Goal: Task Accomplishment & Management: Use online tool/utility

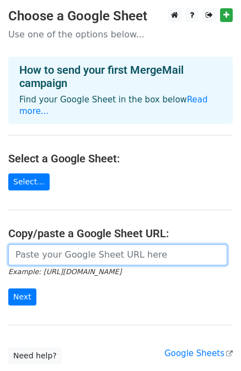
click at [68, 245] on input "url" at bounding box center [117, 255] width 219 height 21
paste input "https://docs.google.com/spreadsheets/d/1l7fHHQT7v5JcxBgUlTYB6RyodyqkluORH6-W55E…"
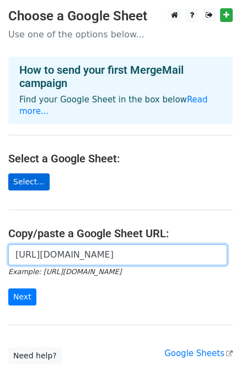
scroll to position [0, 317]
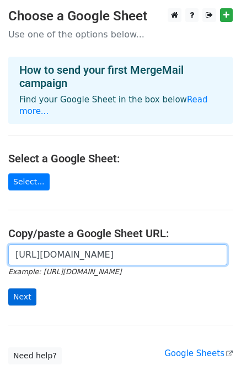
type input "https://docs.google.com/spreadsheets/d/1l7fHHQT7v5JcxBgUlTYB6RyodyqkluORH6-W55E…"
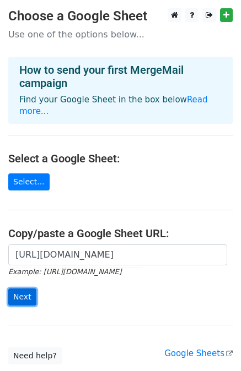
scroll to position [0, 0]
click at [13, 289] on input "Next" at bounding box center [22, 297] width 28 height 17
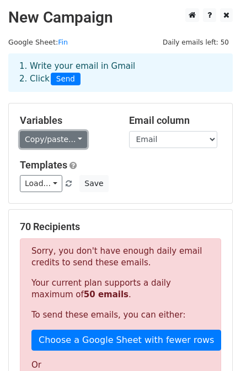
click at [61, 137] on link "Copy/paste..." at bounding box center [53, 139] width 67 height 17
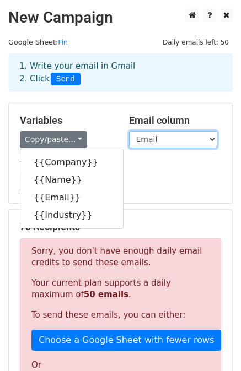
click at [173, 137] on select "Company Name Email Industry" at bounding box center [173, 139] width 88 height 17
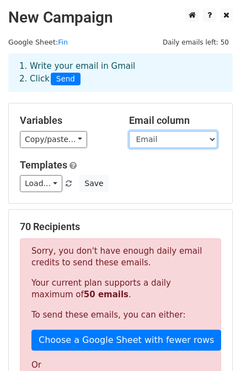
click at [129, 131] on select "Company Name Email Industry" at bounding box center [173, 139] width 88 height 17
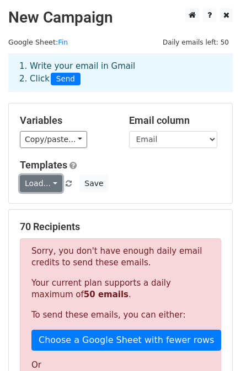
click at [44, 184] on link "Load..." at bounding box center [41, 183] width 42 height 17
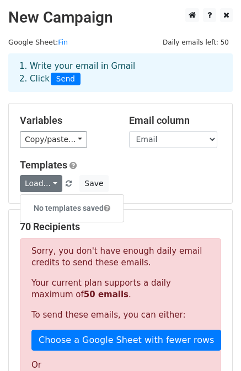
click at [55, 208] on h6 "No templates saved" at bounding box center [71, 209] width 103 height 18
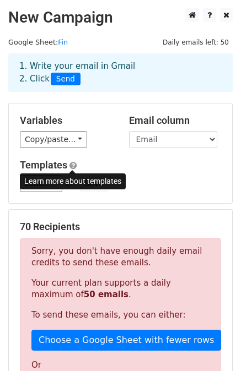
click at [73, 168] on span at bounding box center [72, 165] width 7 height 8
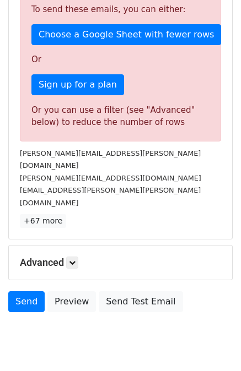
scroll to position [308, 0]
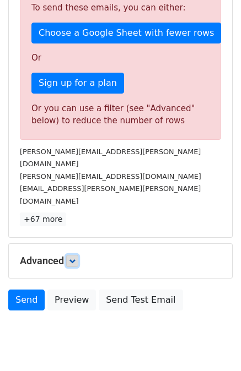
click at [75, 258] on icon at bounding box center [72, 261] width 7 height 7
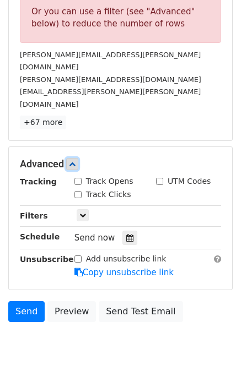
scroll to position [421, 0]
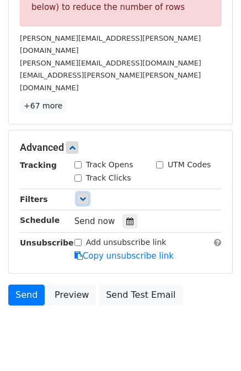
click at [83, 196] on icon at bounding box center [82, 199] width 7 height 7
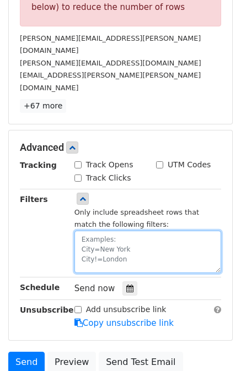
click at [99, 231] on textarea at bounding box center [147, 252] width 147 height 42
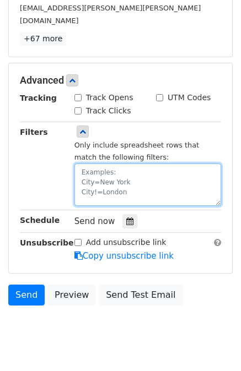
type textarea "-"
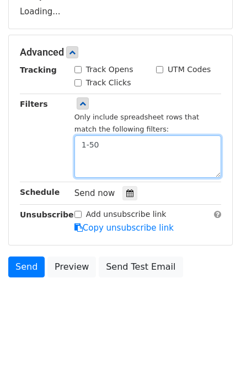
scroll to position [229, 0]
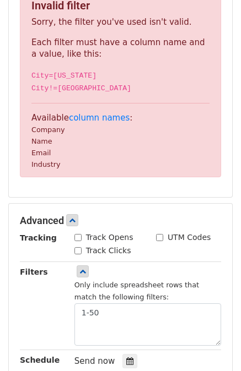
click at [62, 157] on form "Variables Copy/paste... {{Company}} {{Name}} {{Email}} {{Industry}} Email colum…" at bounding box center [120, 163] width 224 height 578
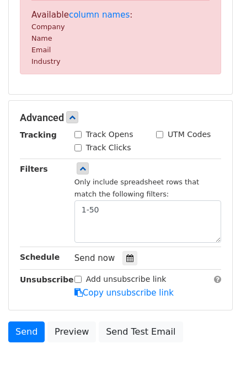
scroll to position [333, 0]
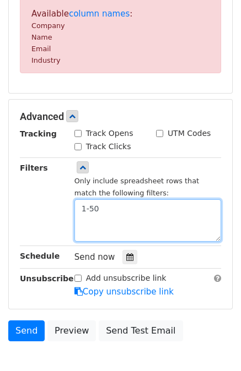
click at [104, 206] on textarea "1-50" at bounding box center [147, 221] width 147 height 42
type textarea "1"
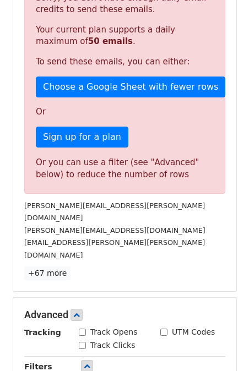
scroll to position [251, 0]
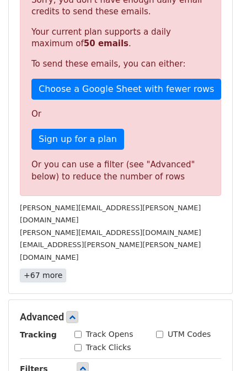
click at [47, 269] on link "+67 more" at bounding box center [43, 276] width 46 height 14
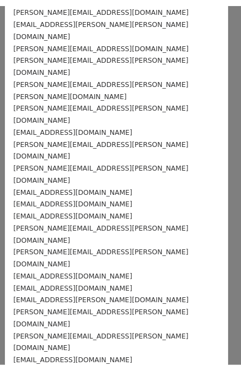
scroll to position [0, 0]
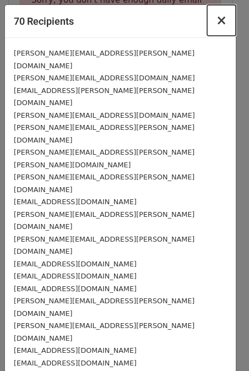
click at [216, 20] on span "×" at bounding box center [221, 20] width 11 height 15
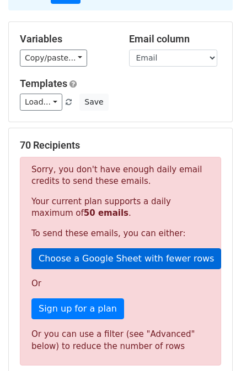
scroll to position [81, 0]
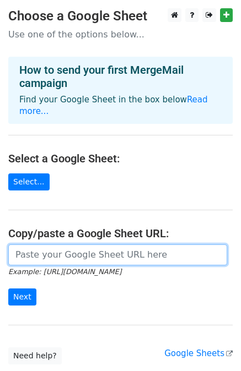
click at [61, 245] on input "url" at bounding box center [117, 255] width 219 height 21
paste input "https://docs.google.com/spreadsheets/d/1l7fHHQT7v5JcxBgUlTYB6RyodyqkluORH6-W55E…"
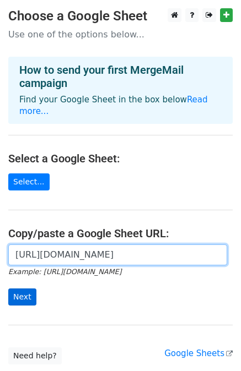
type input "https://docs.google.com/spreadsheets/d/1l7fHHQT7v5JcxBgUlTYB6RyodyqkluORH6-W55E…"
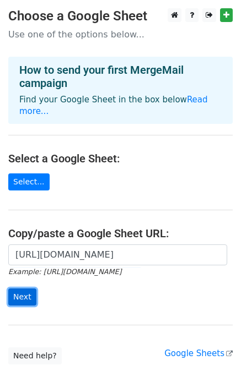
scroll to position [0, 0]
click at [24, 289] on input "Next" at bounding box center [22, 297] width 28 height 17
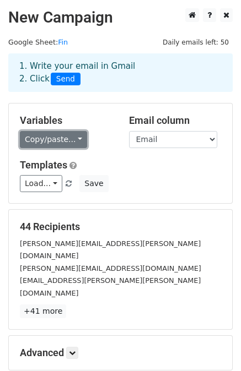
click at [64, 144] on link "Copy/paste..." at bounding box center [53, 139] width 67 height 17
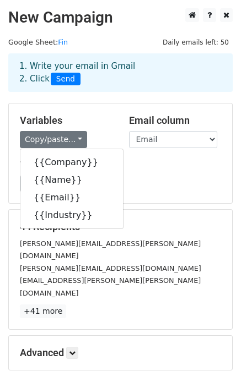
click at [98, 126] on div "Variables Copy/paste... {{Company}} {{Name}} {{Email}} {{Industry}}" at bounding box center [66, 132] width 109 height 34
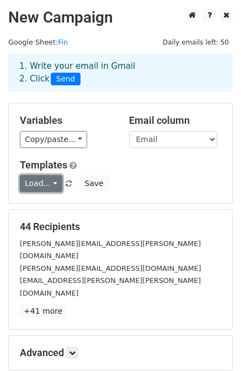
click at [39, 183] on link "Load..." at bounding box center [41, 183] width 42 height 17
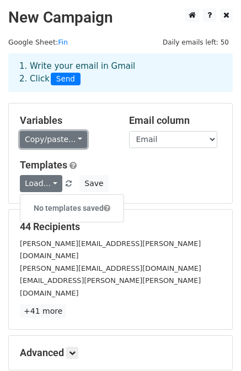
click at [42, 142] on link "Copy/paste..." at bounding box center [53, 139] width 67 height 17
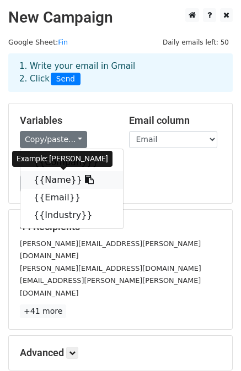
click at [58, 180] on link "{{Name}}" at bounding box center [71, 180] width 103 height 18
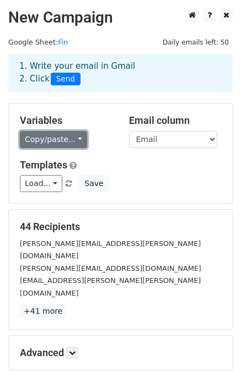
click at [39, 139] on link "Copy/paste..." at bounding box center [53, 139] width 67 height 17
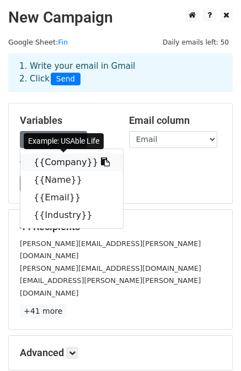
click at [55, 161] on link "{{Company}}" at bounding box center [71, 163] width 103 height 18
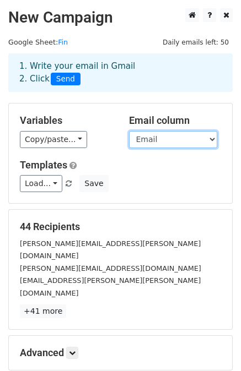
click at [143, 140] on select "Company Name Email Industry" at bounding box center [173, 139] width 88 height 17
click at [107, 122] on h5 "Variables" at bounding box center [66, 121] width 93 height 12
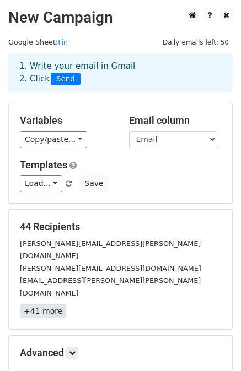
click at [50, 305] on link "+41 more" at bounding box center [43, 312] width 46 height 14
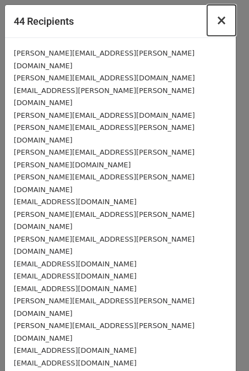
click at [217, 25] on span "×" at bounding box center [221, 20] width 11 height 15
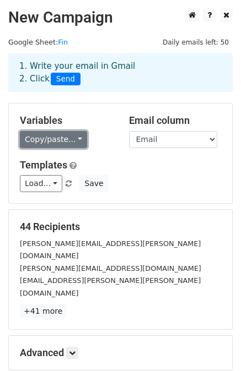
click at [72, 140] on link "Copy/paste..." at bounding box center [53, 139] width 67 height 17
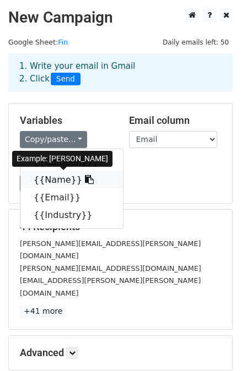
click at [56, 175] on link "{{Name}}" at bounding box center [71, 180] width 103 height 18
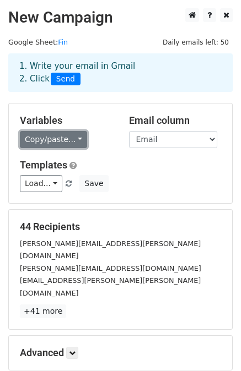
click at [42, 140] on link "Copy/paste..." at bounding box center [53, 139] width 67 height 17
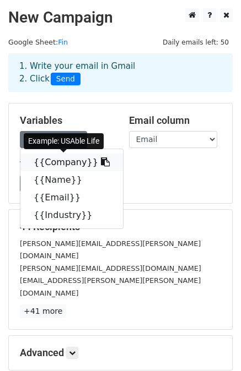
click at [76, 160] on link "{{Company}}" at bounding box center [71, 163] width 103 height 18
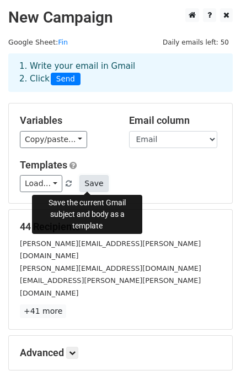
click at [85, 181] on button "Save" at bounding box center [93, 183] width 29 height 17
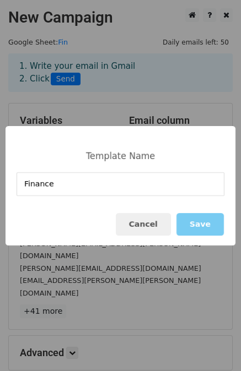
type input "Finance"
click at [197, 225] on button "Save" at bounding box center [199, 224] width 47 height 23
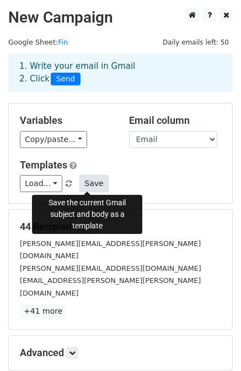
click at [88, 184] on button "Save" at bounding box center [93, 183] width 29 height 17
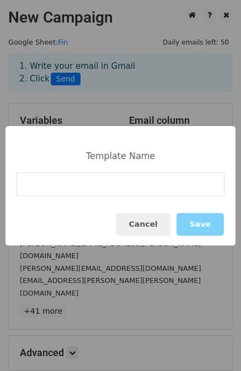
click at [117, 175] on input at bounding box center [121, 185] width 208 height 24
type input "Finance"
click at [201, 226] on button "Save" at bounding box center [199, 224] width 47 height 23
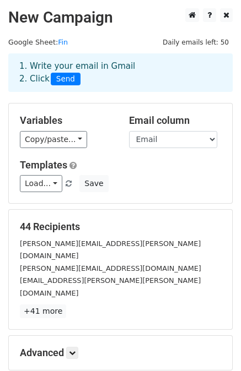
scroll to position [99, 0]
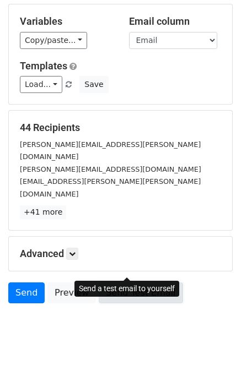
click at [104, 283] on link "Send Test Email" at bounding box center [141, 293] width 84 height 21
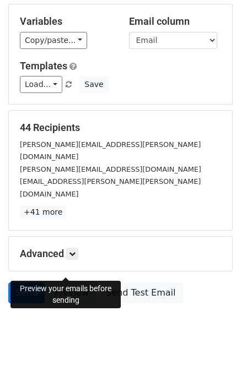
click at [69, 283] on link "Preview" at bounding box center [71, 293] width 49 height 21
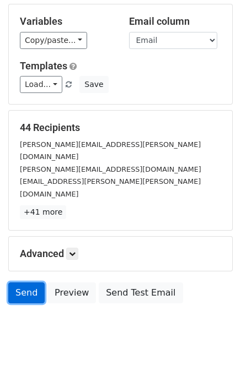
click at [26, 283] on link "Send" at bounding box center [26, 293] width 36 height 21
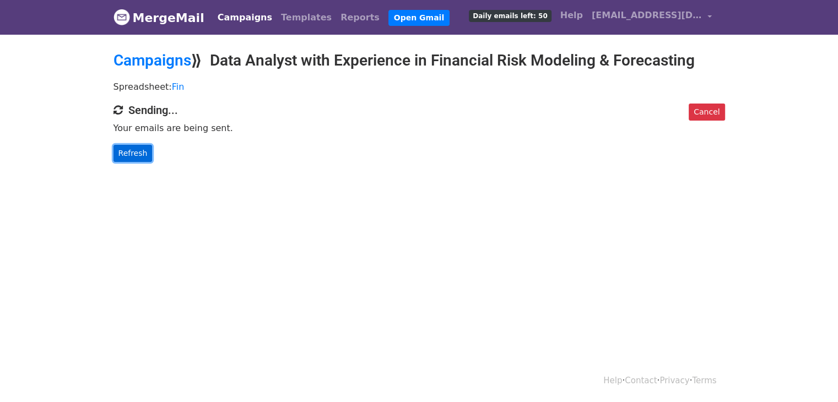
click at [125, 154] on link "Refresh" at bounding box center [133, 153] width 39 height 17
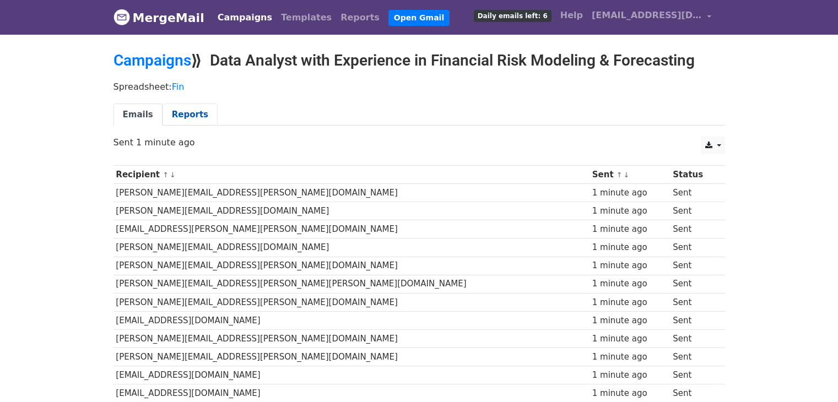
click at [171, 119] on link "Reports" at bounding box center [190, 115] width 55 height 23
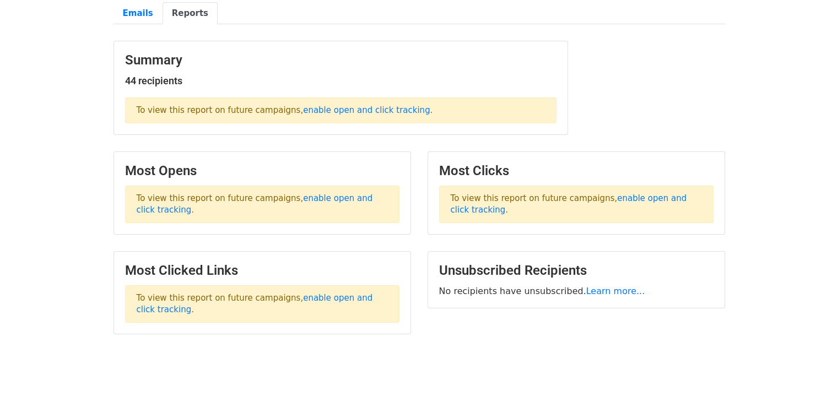
scroll to position [106, 0]
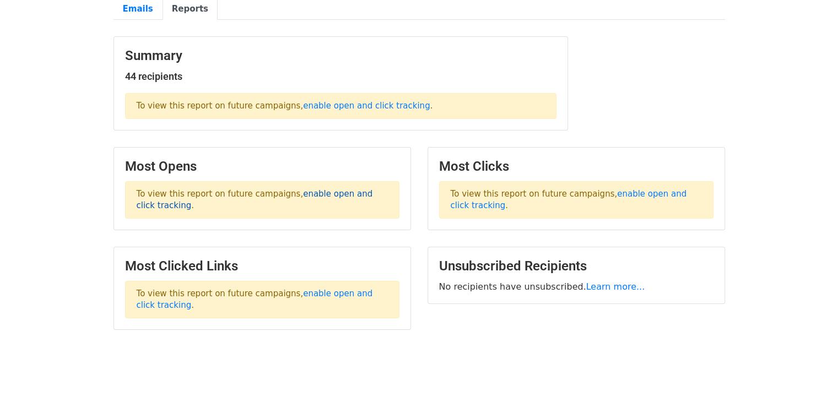
click at [349, 196] on link "enable open and click tracking" at bounding box center [255, 199] width 236 height 21
